Goal: Transaction & Acquisition: Purchase product/service

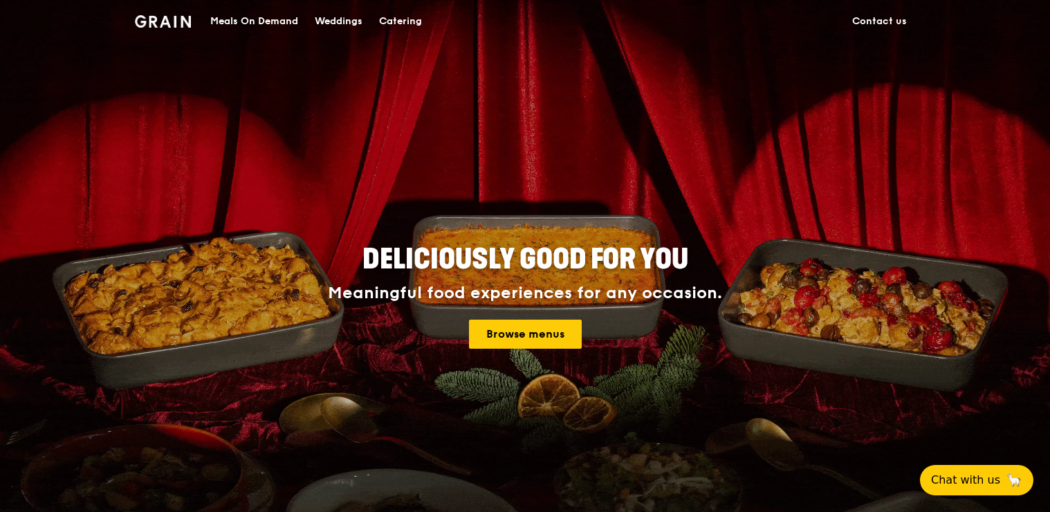
click at [244, 21] on div "Meals On Demand" at bounding box center [254, 22] width 88 height 42
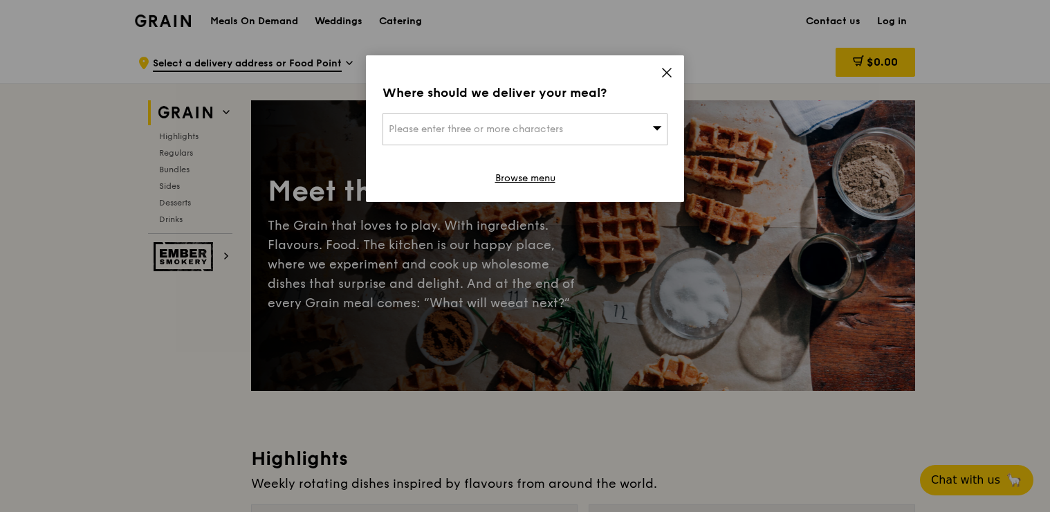
click at [504, 128] on span "Please enter three or more characters" at bounding box center [476, 129] width 174 height 12
click at [504, 129] on input "search" at bounding box center [525, 129] width 284 height 30
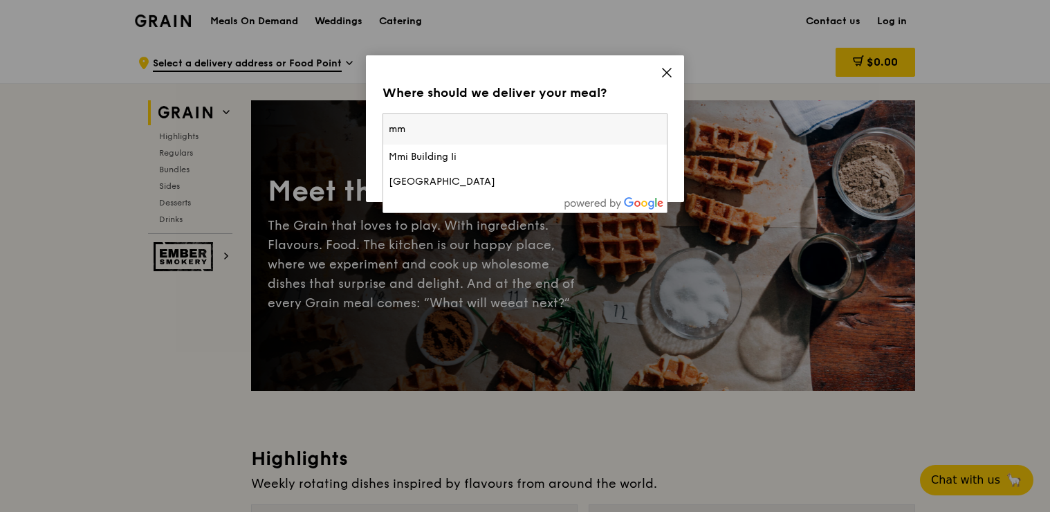
type input "m"
type input "mnd building"
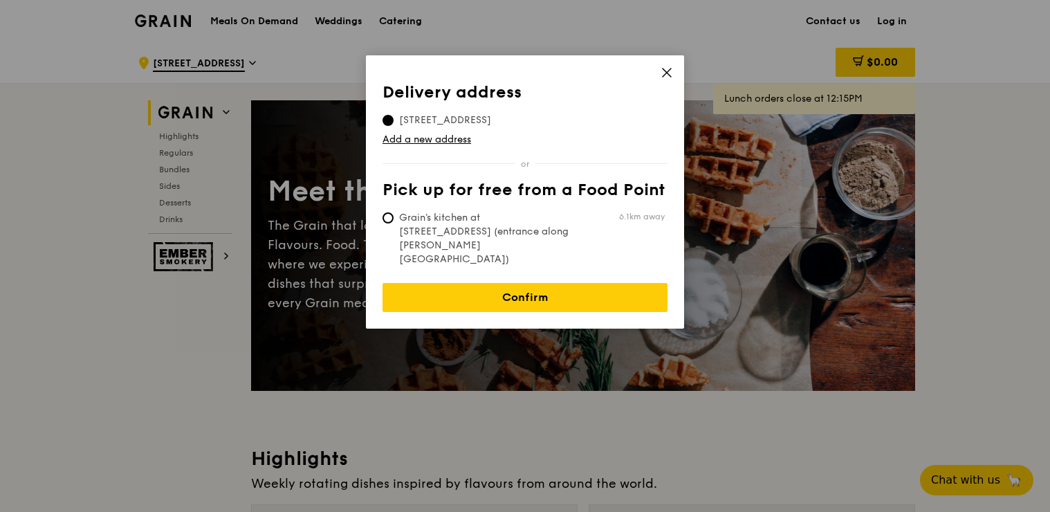
click at [672, 70] on div "Delivery address Pick up for free from a Food Point Delivery address 70 South B…" at bounding box center [525, 191] width 318 height 273
click at [661, 70] on icon at bounding box center [667, 72] width 12 height 12
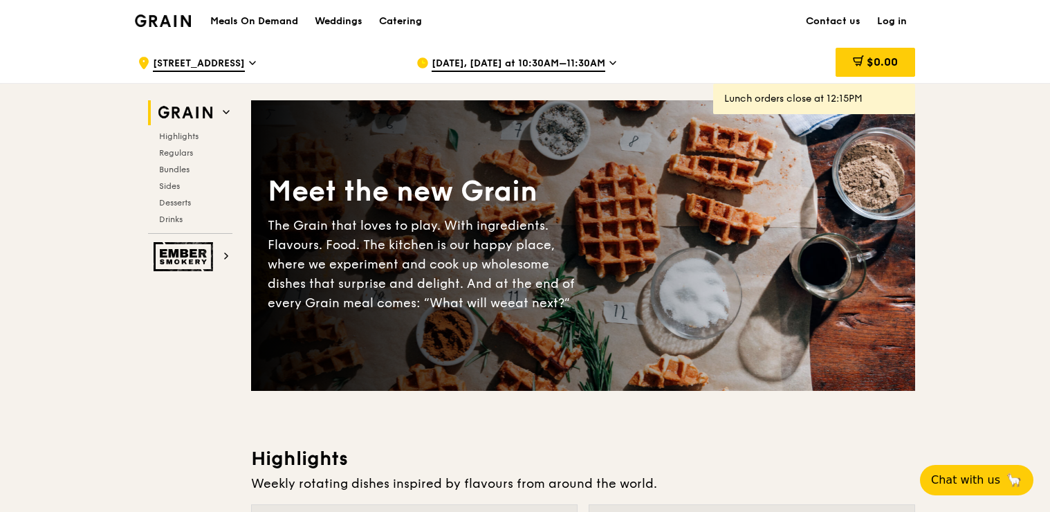
click at [244, 21] on h1 "Meals On Demand" at bounding box center [254, 22] width 88 height 14
click at [266, 19] on h1 "Meals On Demand" at bounding box center [254, 22] width 88 height 14
click at [223, 111] on icon at bounding box center [226, 112] width 7 height 7
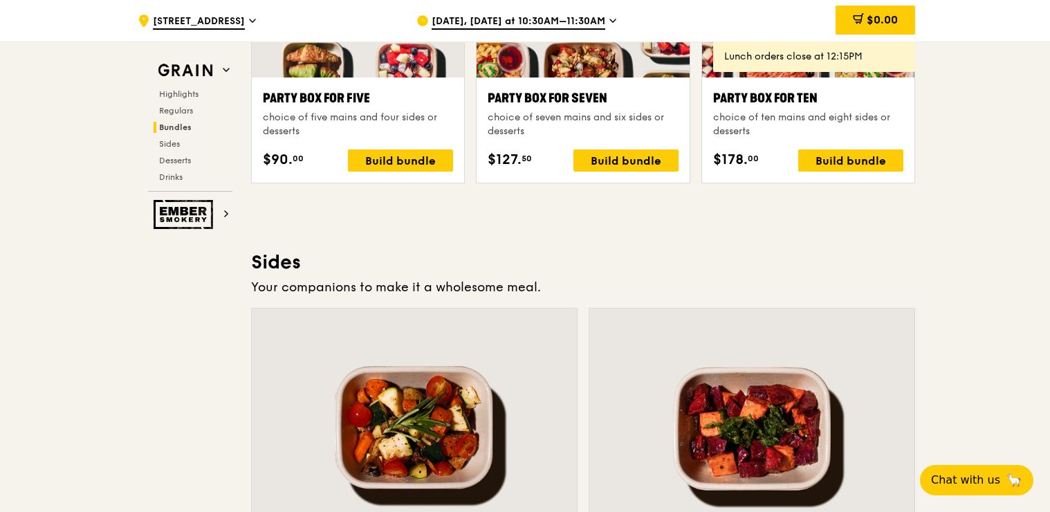
scroll to position [2882, 0]
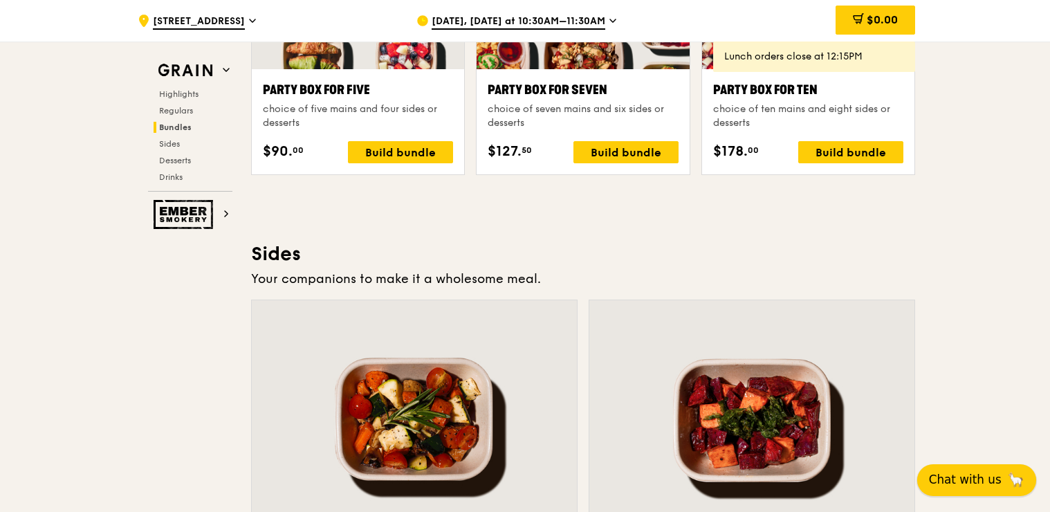
click at [939, 479] on span "Chat with us" at bounding box center [965, 479] width 73 height 17
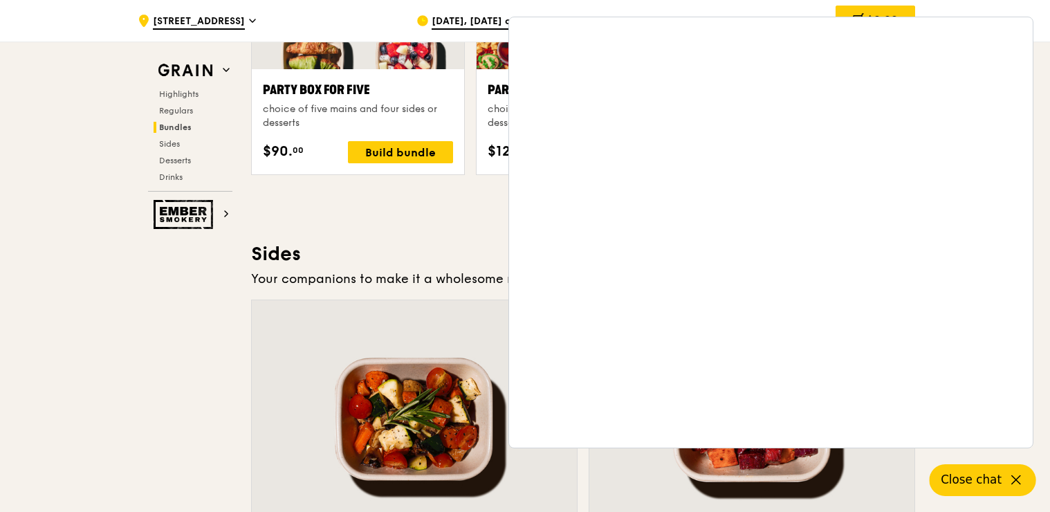
click at [155, 293] on div "Grain Highlights Regulars Bundles Sides Desserts Drinks Ember Smokery Meet the …" at bounding box center [525, 94] width 780 height 5787
click at [202, 357] on div "Grain Highlights Regulars Bundles Sides Desserts Drinks Ember Smokery Meet the …" at bounding box center [525, 94] width 780 height 5787
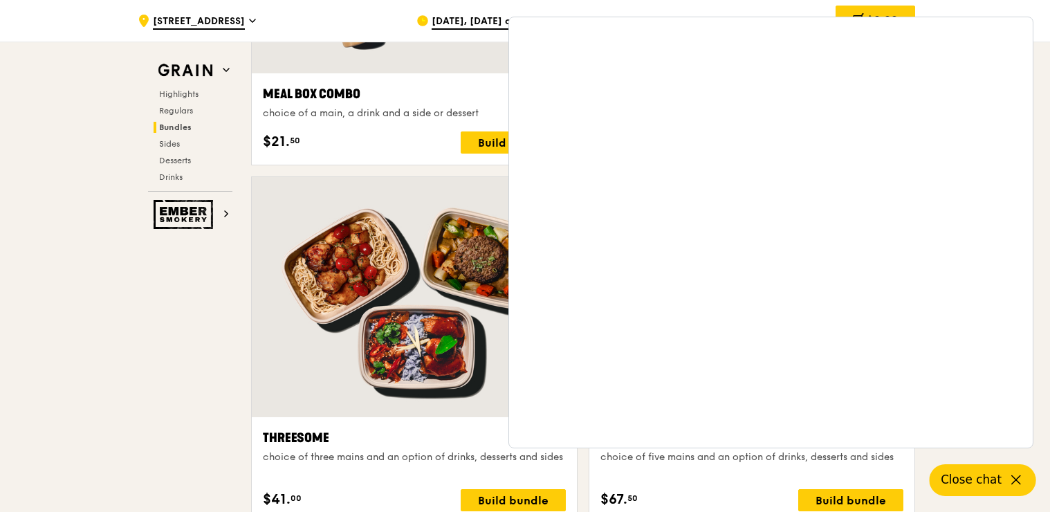
scroll to position [1983, 0]
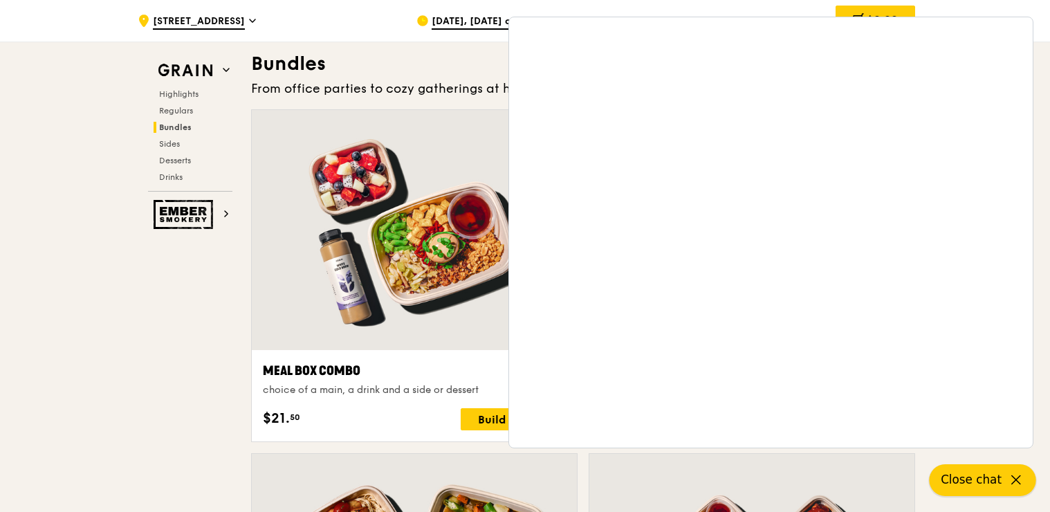
click at [964, 470] on button "Close chat" at bounding box center [983, 480] width 107 height 32
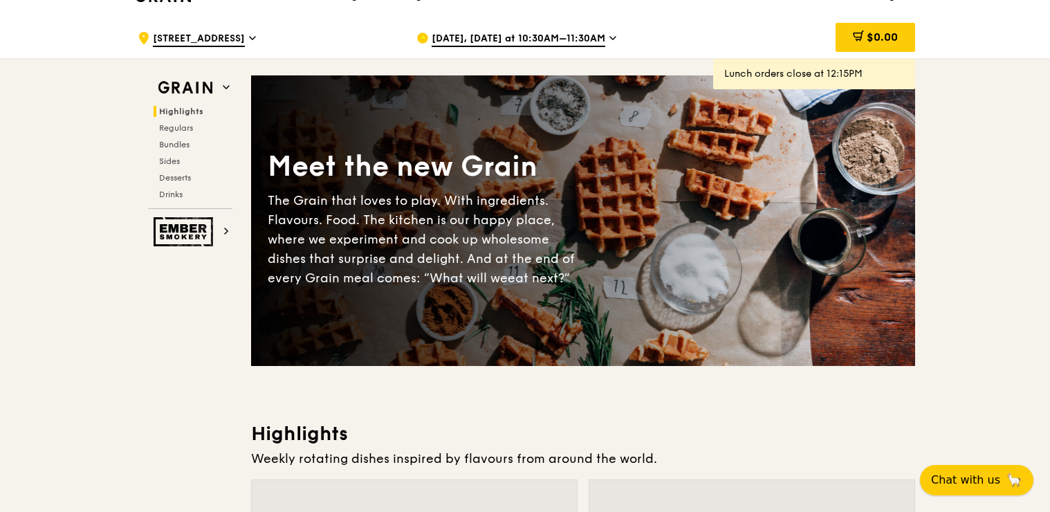
scroll to position [0, 0]
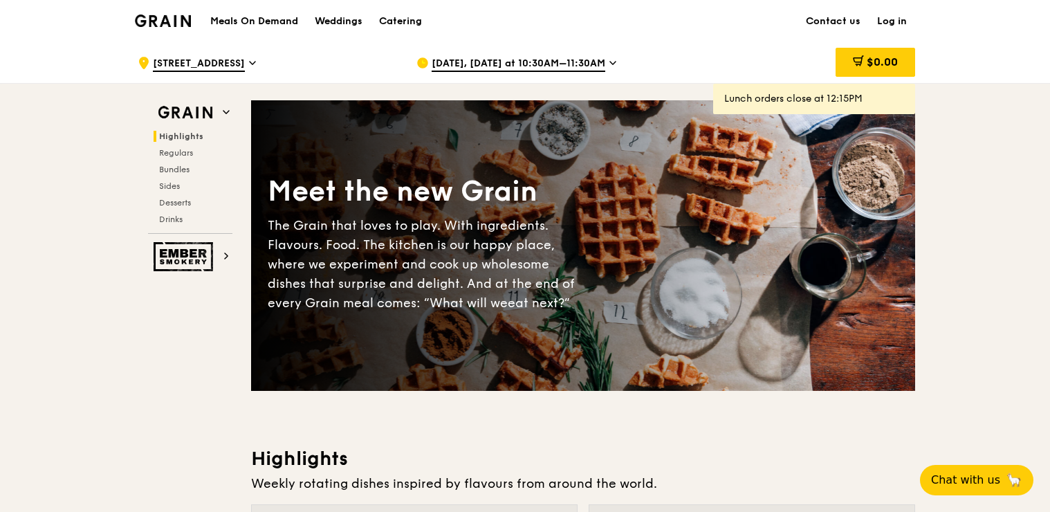
click at [174, 19] on img at bounding box center [163, 21] width 56 height 12
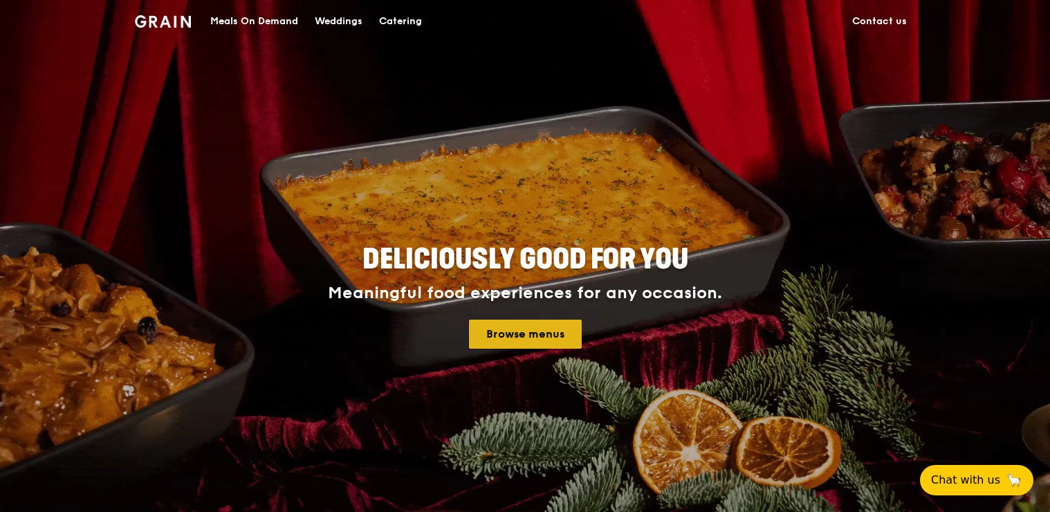
click at [538, 337] on link "Browse menus" at bounding box center [525, 334] width 113 height 29
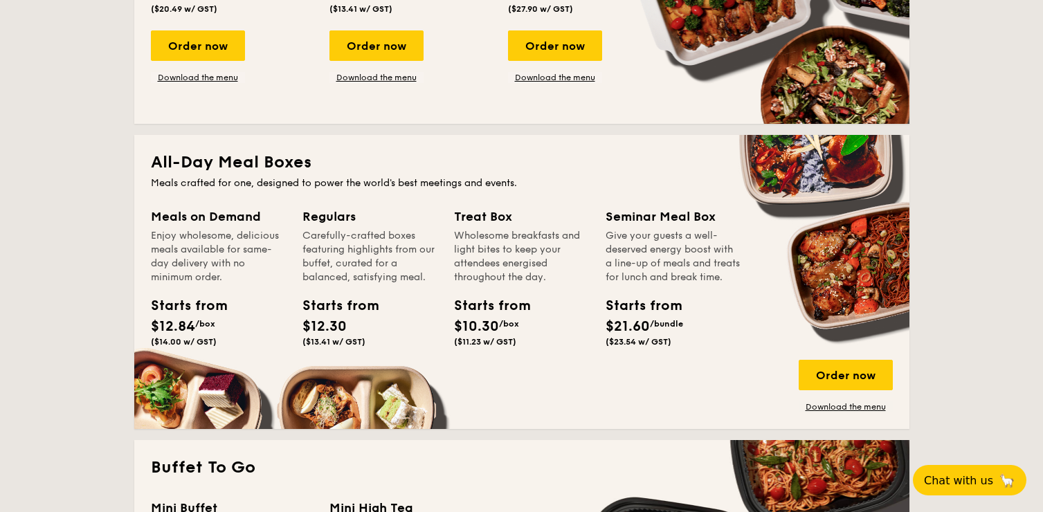
scroll to position [830, 0]
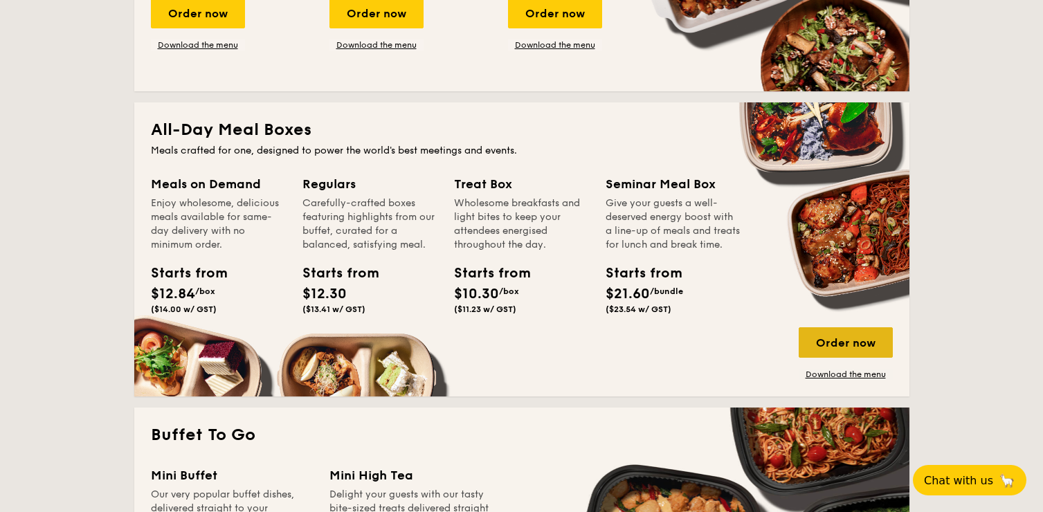
click at [825, 339] on div "Order now" at bounding box center [845, 342] width 94 height 30
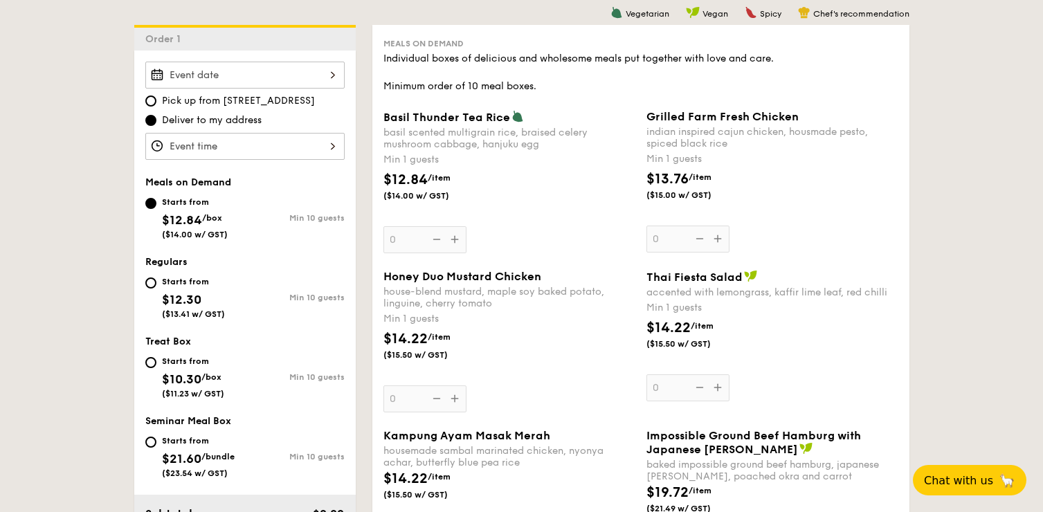
scroll to position [346, 0]
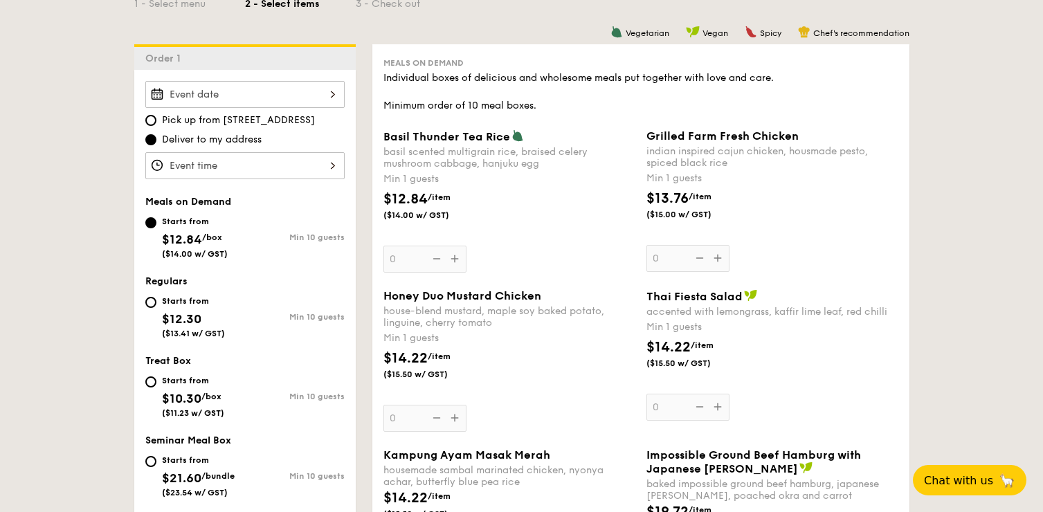
click at [641, 33] on span "Vegetarian" at bounding box center [647, 33] width 44 height 10
click at [703, 33] on span "Vegan" at bounding box center [715, 33] width 26 height 10
click at [763, 35] on span "Spicy" at bounding box center [770, 33] width 21 height 10
drag, startPoint x: 828, startPoint y: 35, endPoint x: 894, endPoint y: 35, distance: 65.7
click at [894, 35] on span "Chef's recommendation" at bounding box center [861, 33] width 96 height 10
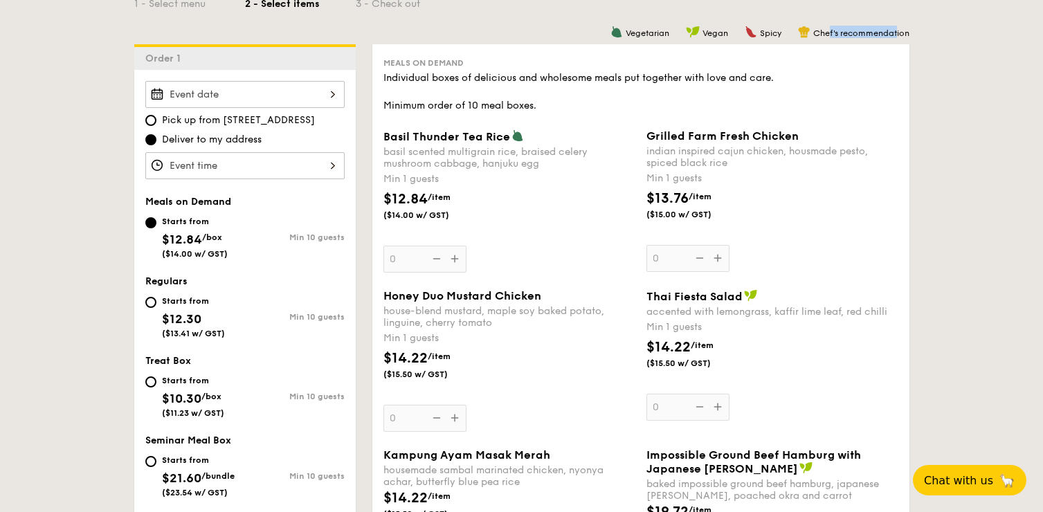
click at [895, 35] on span "Chef's recommendation" at bounding box center [861, 33] width 96 height 10
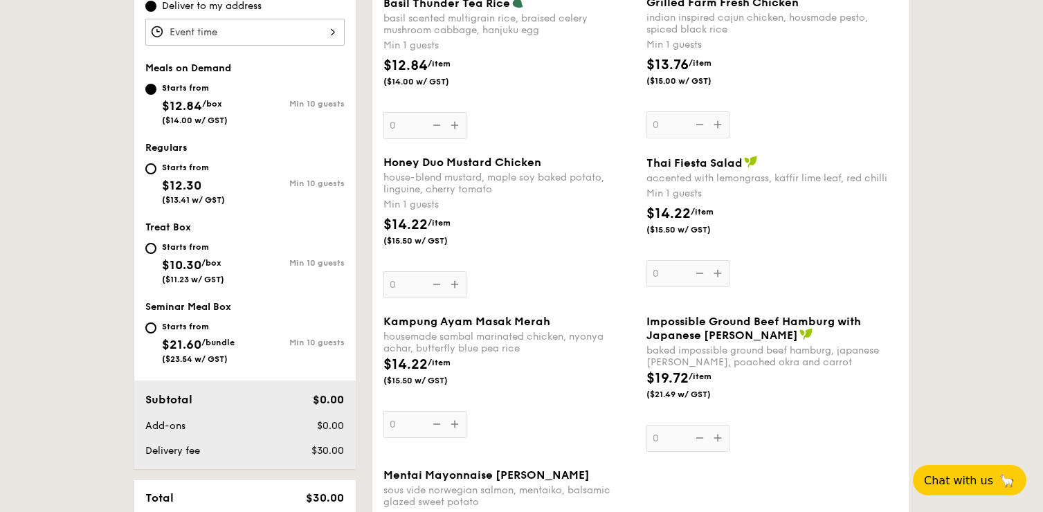
scroll to position [485, 0]
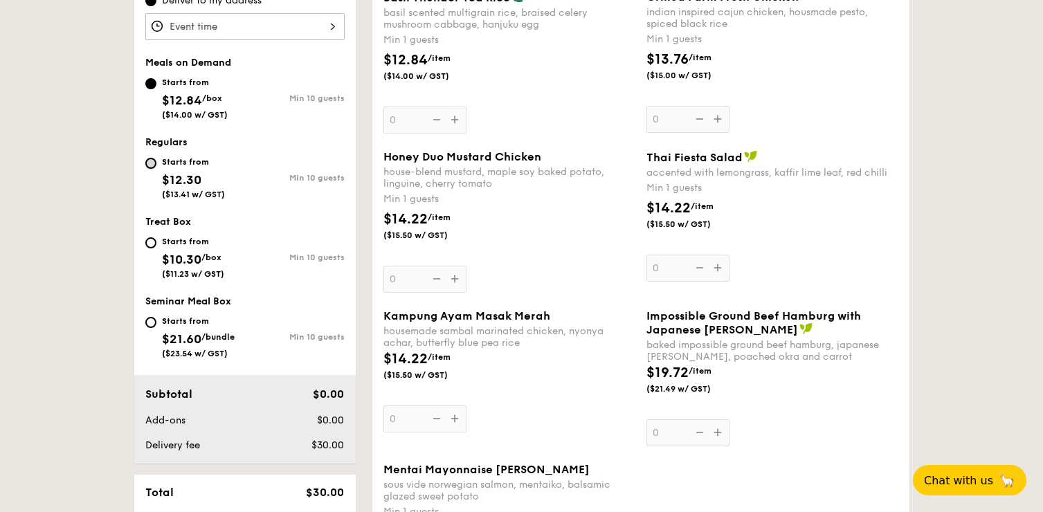
click at [152, 165] on input "Starts from $12.30 ($13.41 w/ GST) Min 10 guests" at bounding box center [150, 163] width 11 height 11
radio input "true"
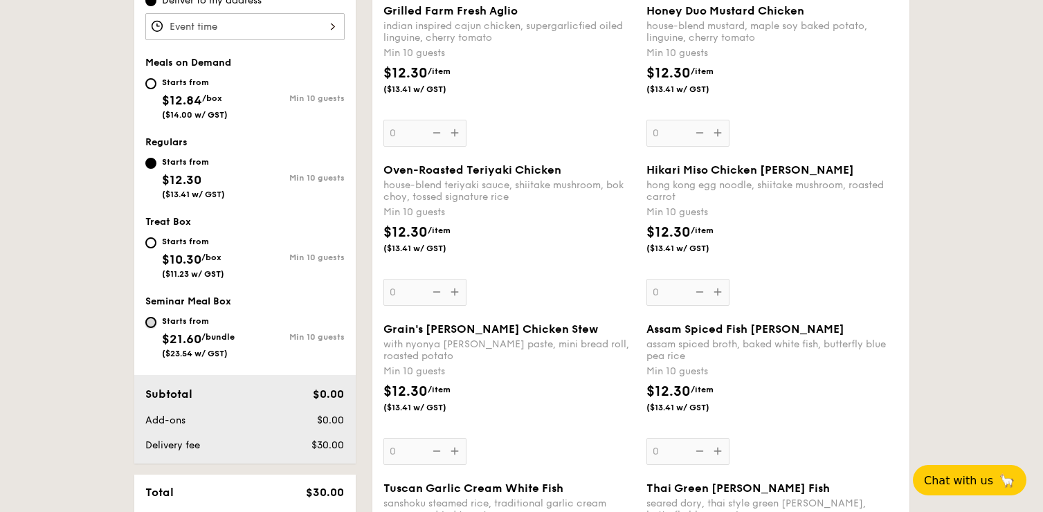
click at [148, 325] on input "Starts from $21.60 /bundle ($23.54 w/ GST) Min 10 guests" at bounding box center [150, 322] width 11 height 11
radio input "true"
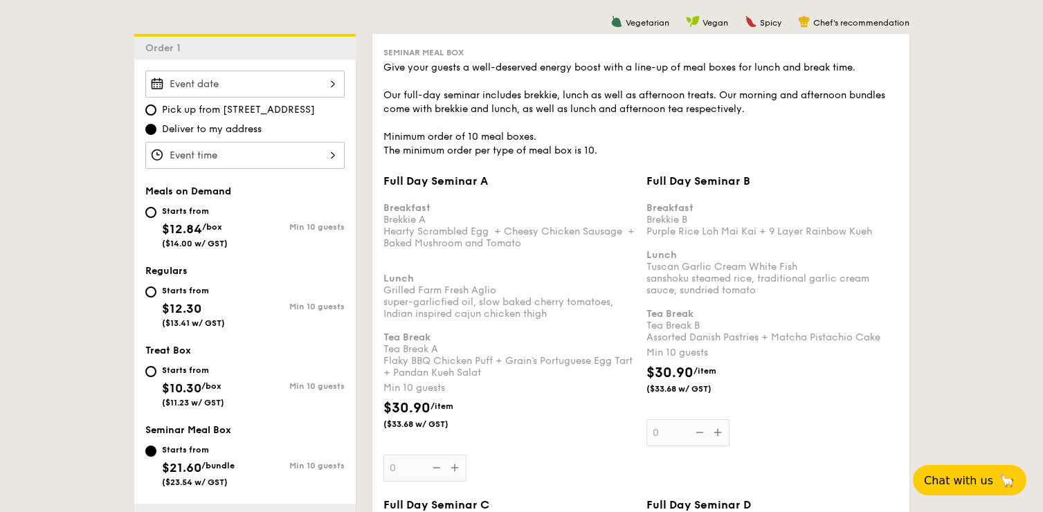
scroll to position [347, 0]
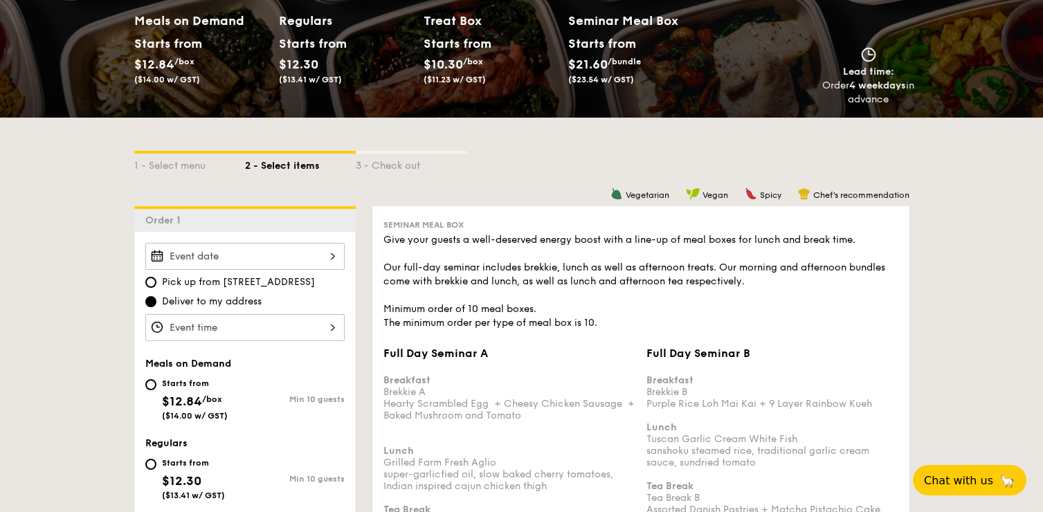
scroll to position [277, 0]
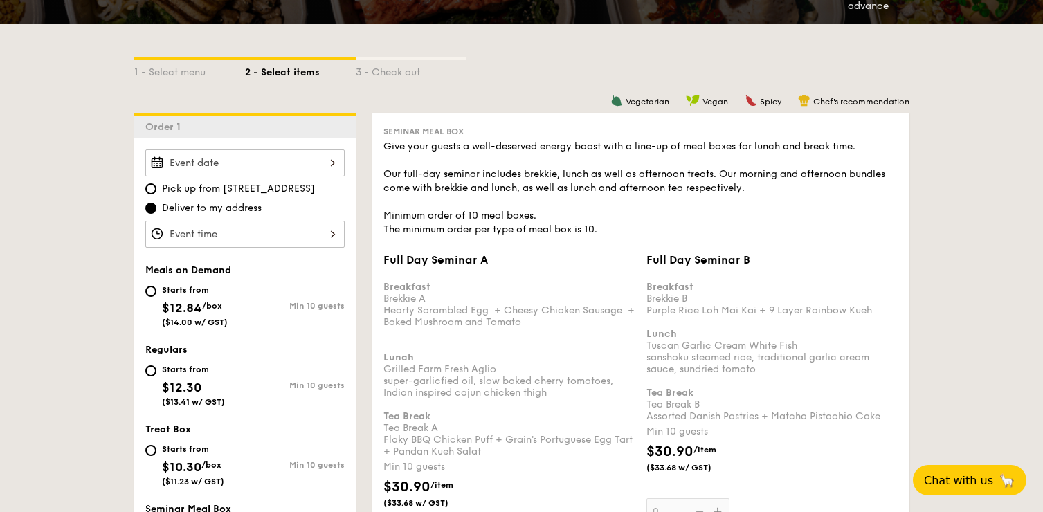
drag, startPoint x: 383, startPoint y: 257, endPoint x: 500, endPoint y: 261, distance: 117.0
click at [499, 261] on div "Full Day Seminar A" at bounding box center [509, 259] width 252 height 13
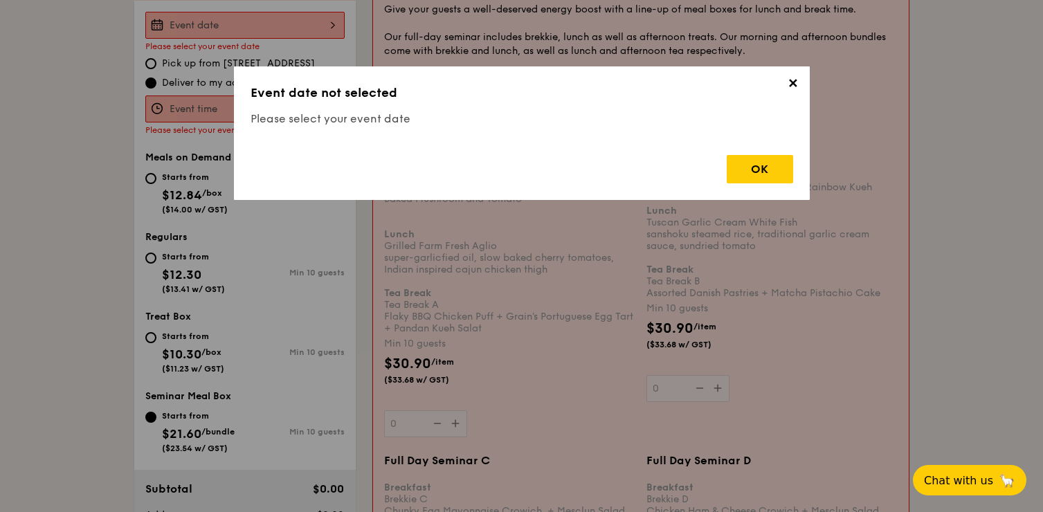
scroll to position [424, 0]
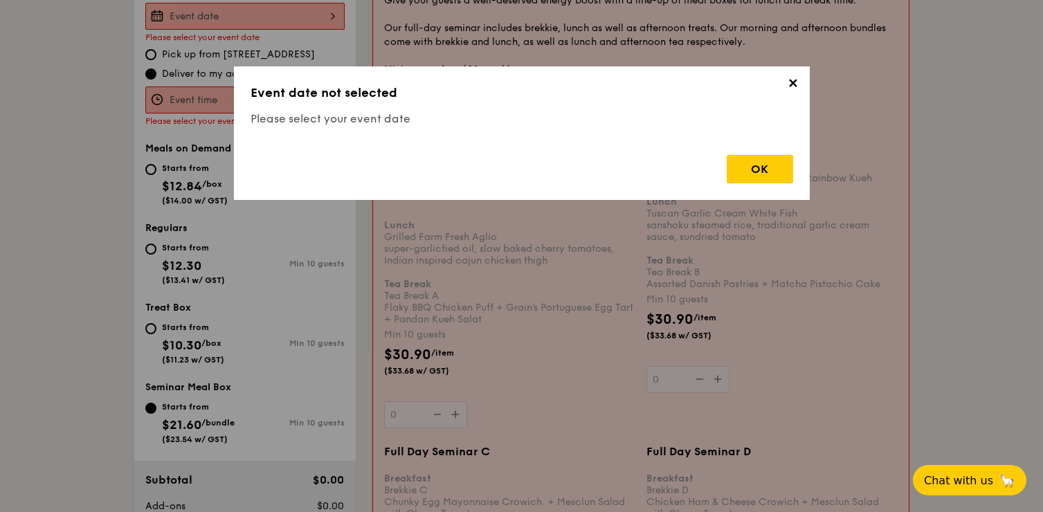
click at [790, 84] on span "✕" at bounding box center [792, 85] width 19 height 19
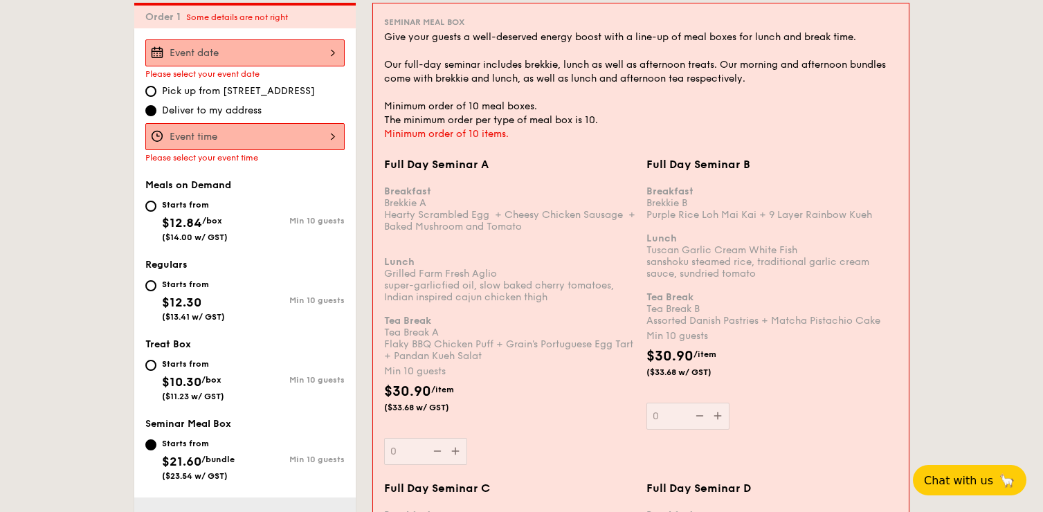
scroll to position [354, 0]
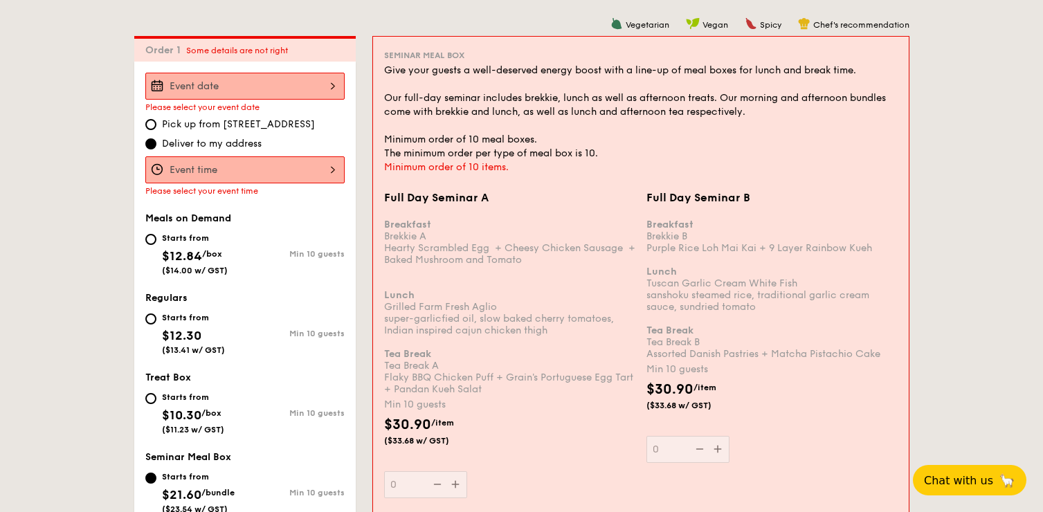
click at [405, 168] on div "Minimum order of 10 items." at bounding box center [640, 168] width 513 height 14
drag, startPoint x: 392, startPoint y: 168, endPoint x: 473, endPoint y: 183, distance: 81.6
click at [551, 264] on div "Breakfast Brekkie A Hearty Scrambled Egg  + Cheesy Chicken Sausage  + Baked Mus…" at bounding box center [509, 301] width 251 height 188
click at [467, 471] on input "0" at bounding box center [425, 484] width 83 height 27
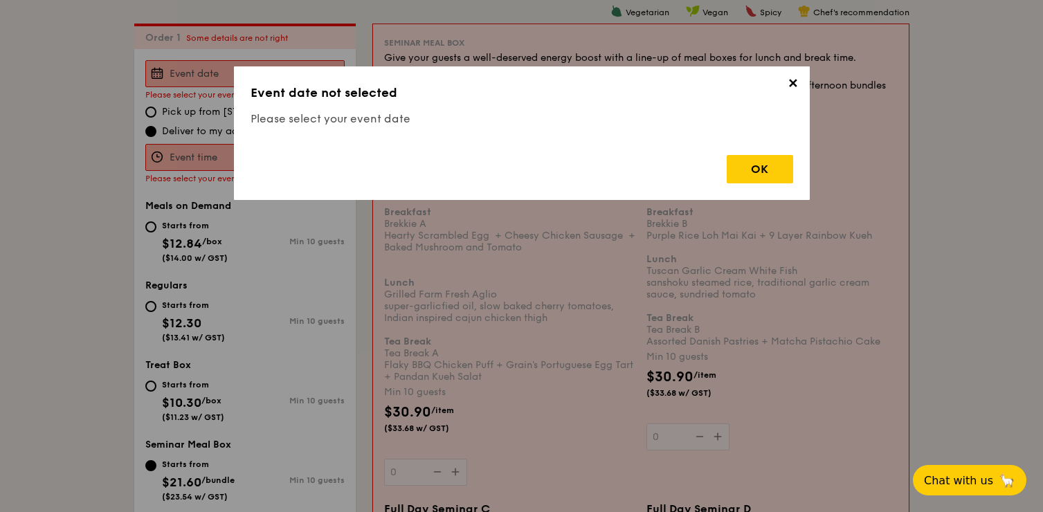
scroll to position [369, 0]
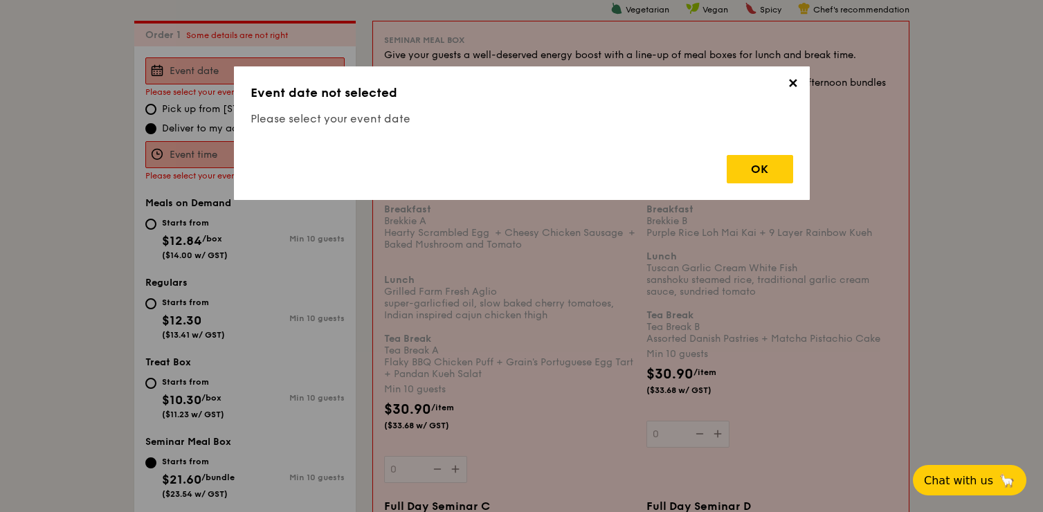
click at [789, 86] on span "✕" at bounding box center [792, 85] width 19 height 19
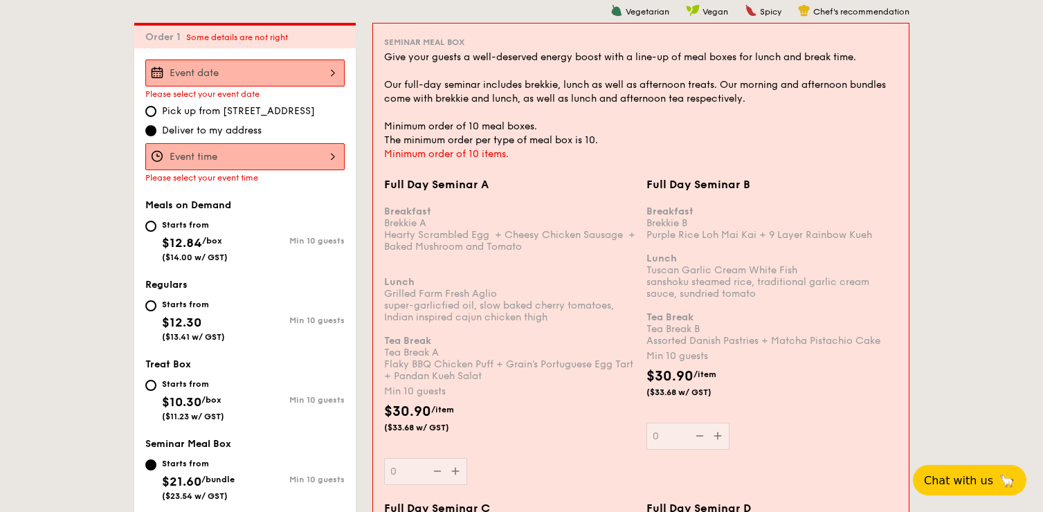
scroll to position [300, 0]
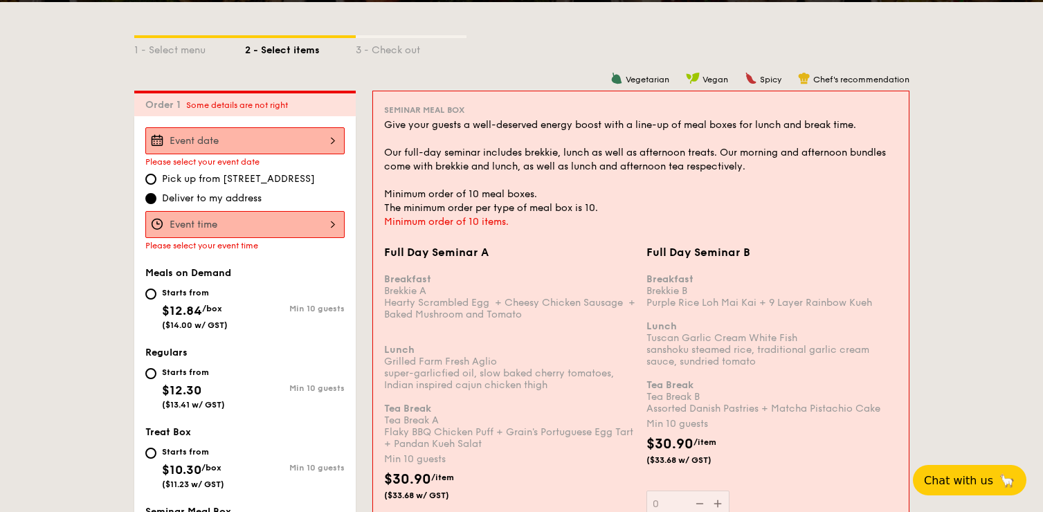
click at [221, 248] on span "Please select your event time" at bounding box center [201, 246] width 113 height 10
click at [218, 221] on input "Full Day Seminar A Breakfast Brekkie A Hearty Scrambled Egg  + Cheesy Chicken S…" at bounding box center [244, 224] width 199 height 27
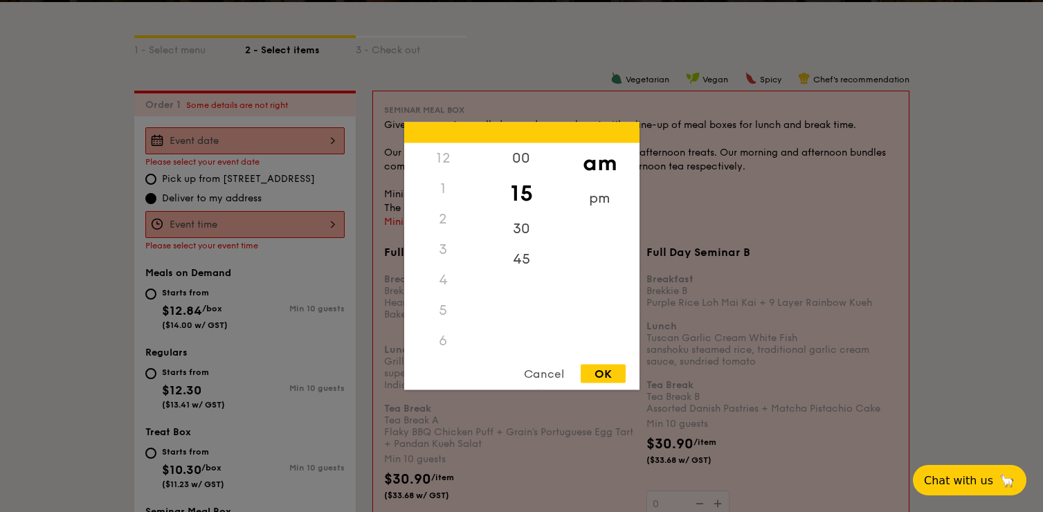
scroll to position [152, 0]
click at [533, 372] on div "Cancel" at bounding box center [544, 374] width 68 height 19
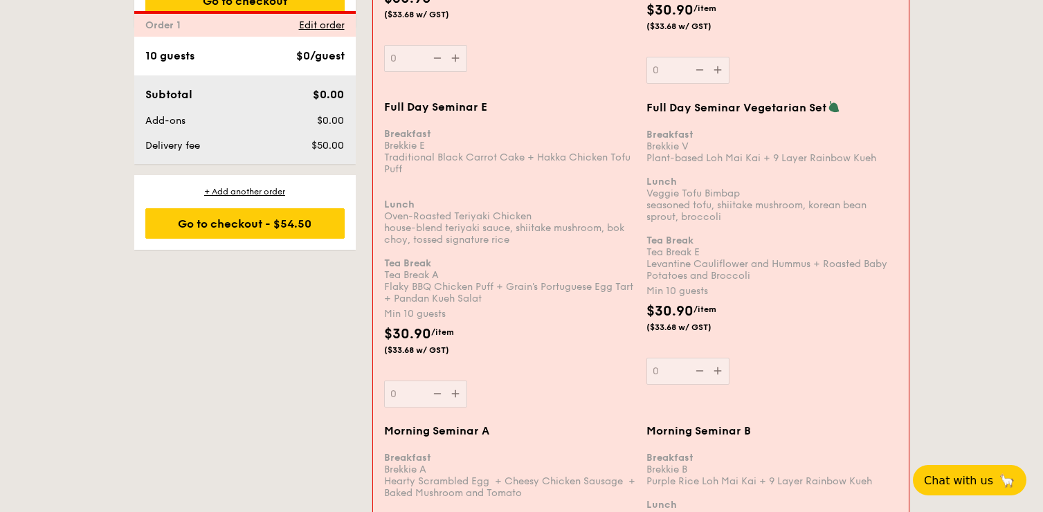
scroll to position [1202, 0]
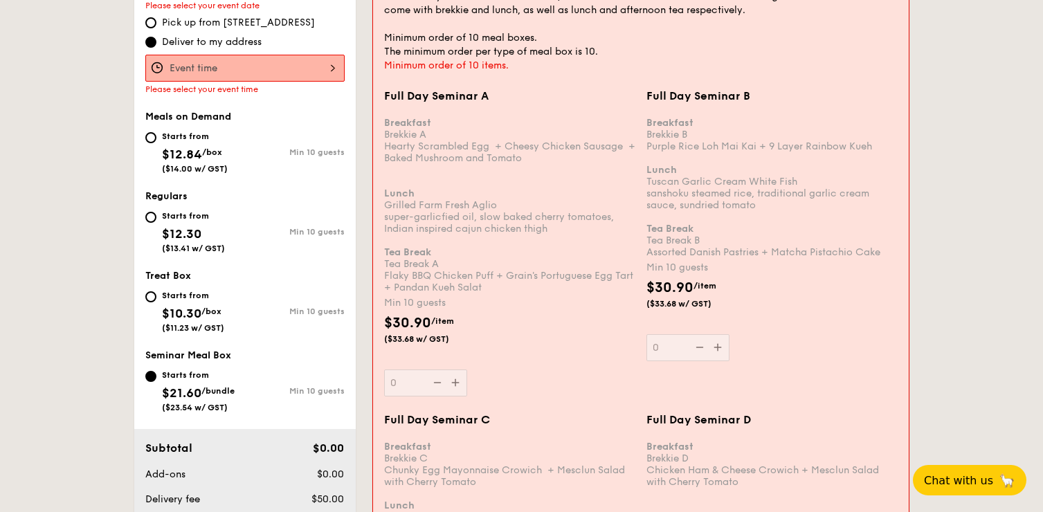
scroll to position [369, 0]
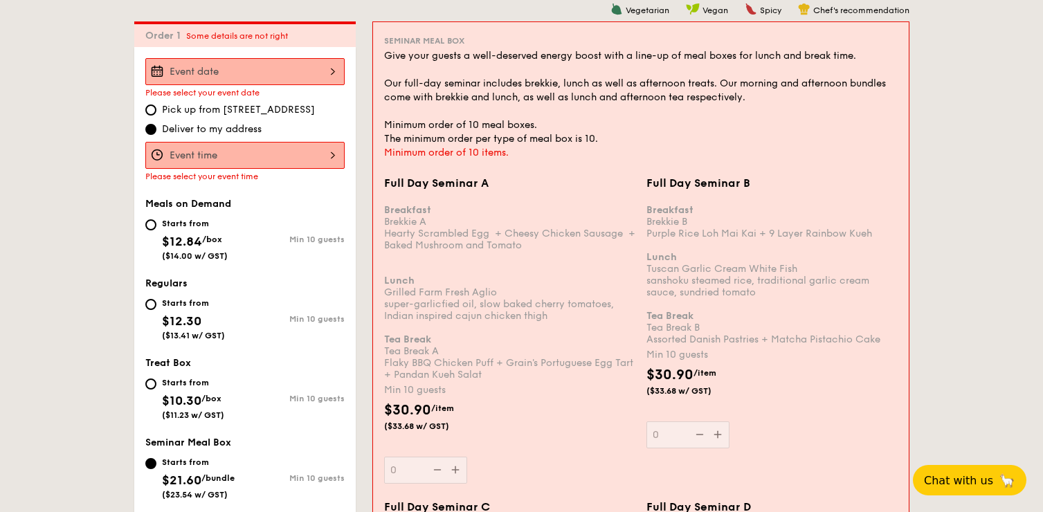
click at [625, 15] on span "Vegetarian" at bounding box center [647, 11] width 44 height 10
drag, startPoint x: 498, startPoint y: 84, endPoint x: 562, endPoint y: 84, distance: 63.7
click at [562, 84] on div "Give your guests a well-deserved energy boost with a line-up of meal boxes for …" at bounding box center [640, 97] width 513 height 97
click at [603, 80] on div "Give your guests a well-deserved energy boost with a line-up of meal boxes for …" at bounding box center [640, 97] width 513 height 97
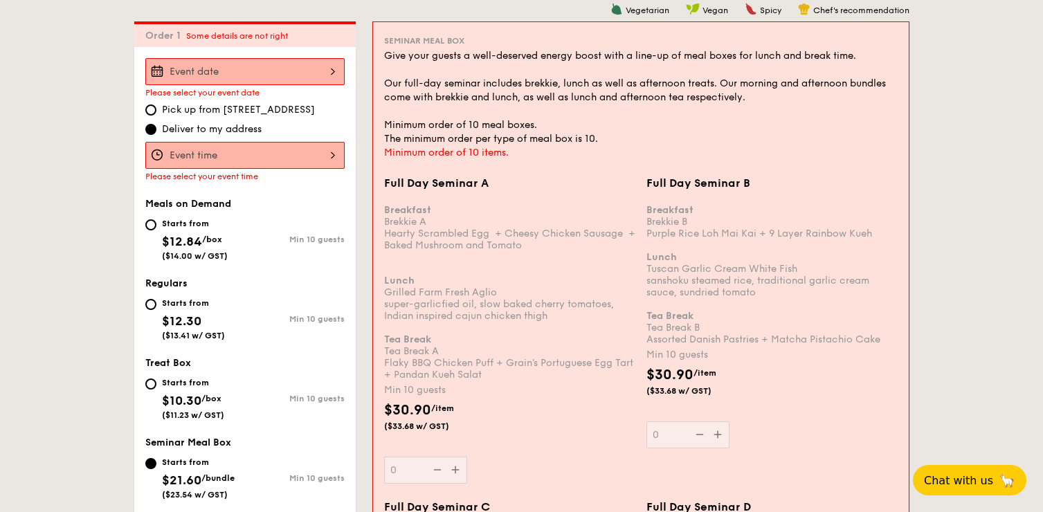
drag, startPoint x: 533, startPoint y: 83, endPoint x: 565, endPoint y: 83, distance: 31.1
click at [565, 83] on div "Give your guests a well-deserved energy boost with a line-up of meal boxes for …" at bounding box center [640, 97] width 513 height 97
click at [581, 83] on div "Give your guests a well-deserved energy boost with a line-up of meal boxes for …" at bounding box center [640, 97] width 513 height 97
drag, startPoint x: 565, startPoint y: 84, endPoint x: 714, endPoint y: 87, distance: 149.5
click at [714, 87] on div "Give your guests a well-deserved energy boost with a line-up of meal boxes for …" at bounding box center [640, 97] width 513 height 97
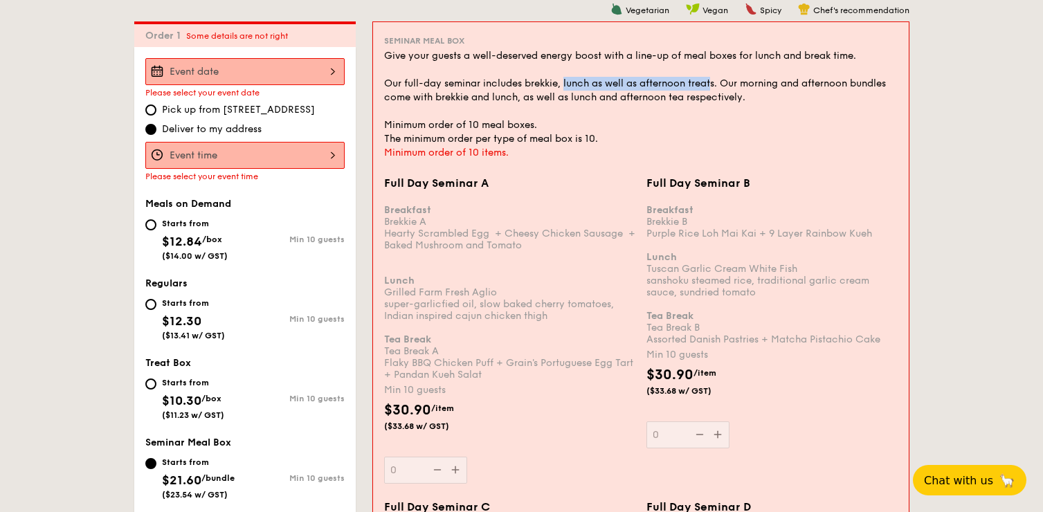
click at [669, 119] on div "Give your guests a well-deserved energy boost with a line-up of meal boxes for …" at bounding box center [640, 97] width 513 height 97
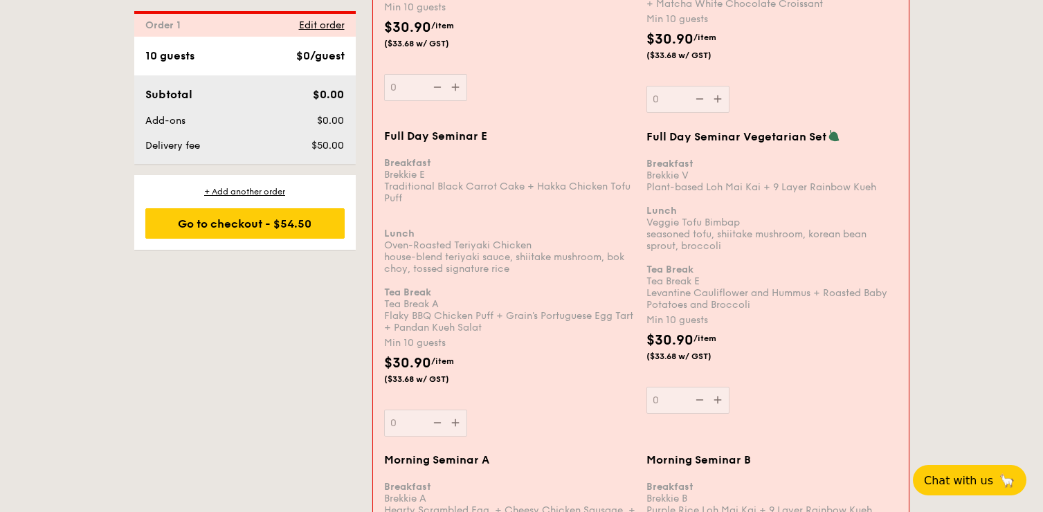
scroll to position [994, 0]
